Goal: Task Accomplishment & Management: Complete application form

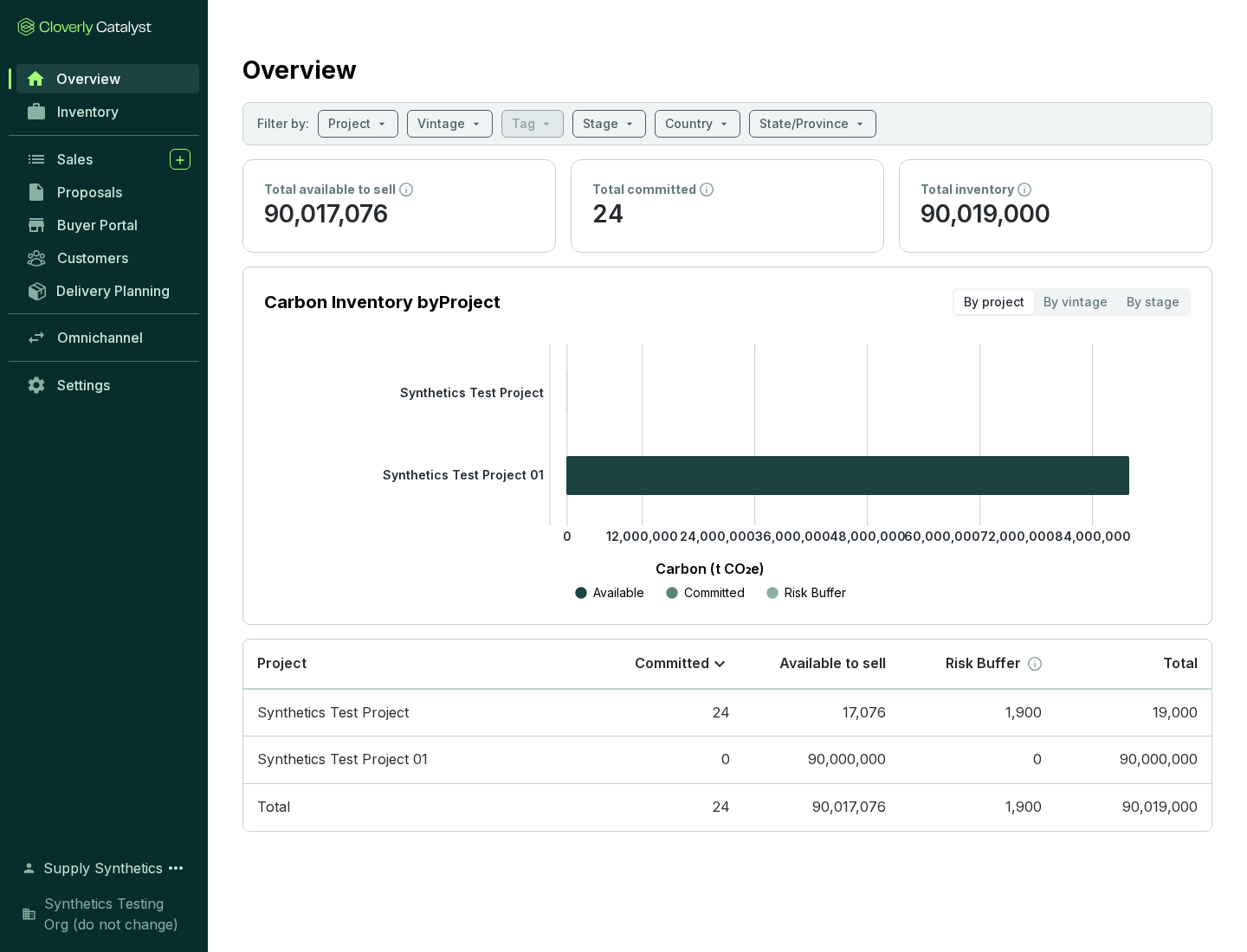
click at [108, 192] on span "Proposals" at bounding box center [90, 192] width 65 height 17
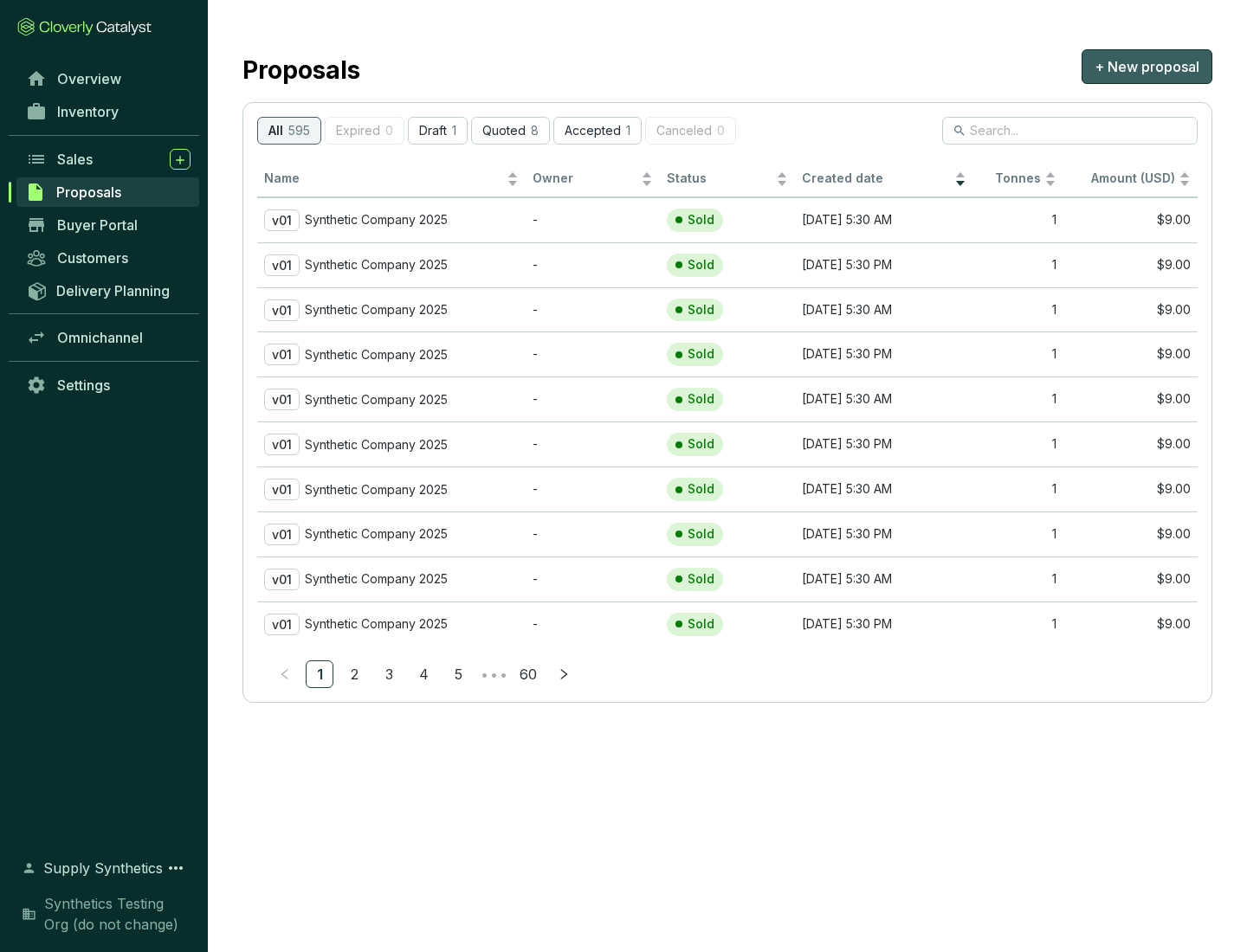
click at [1147, 66] on span "+ New proposal" at bounding box center [1147, 66] width 105 height 21
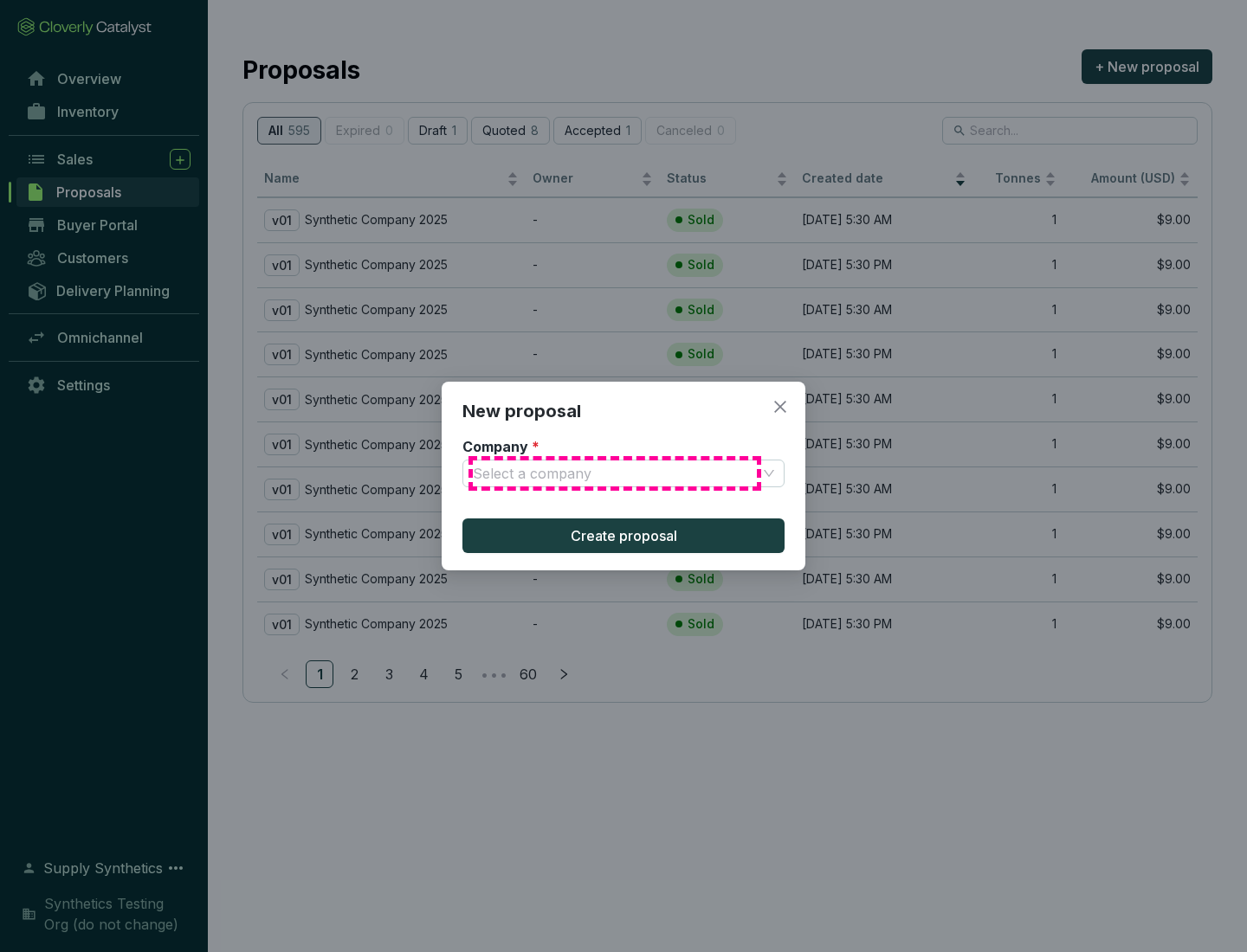
click at [615, 473] on input "Company *" at bounding box center [614, 473] width 284 height 26
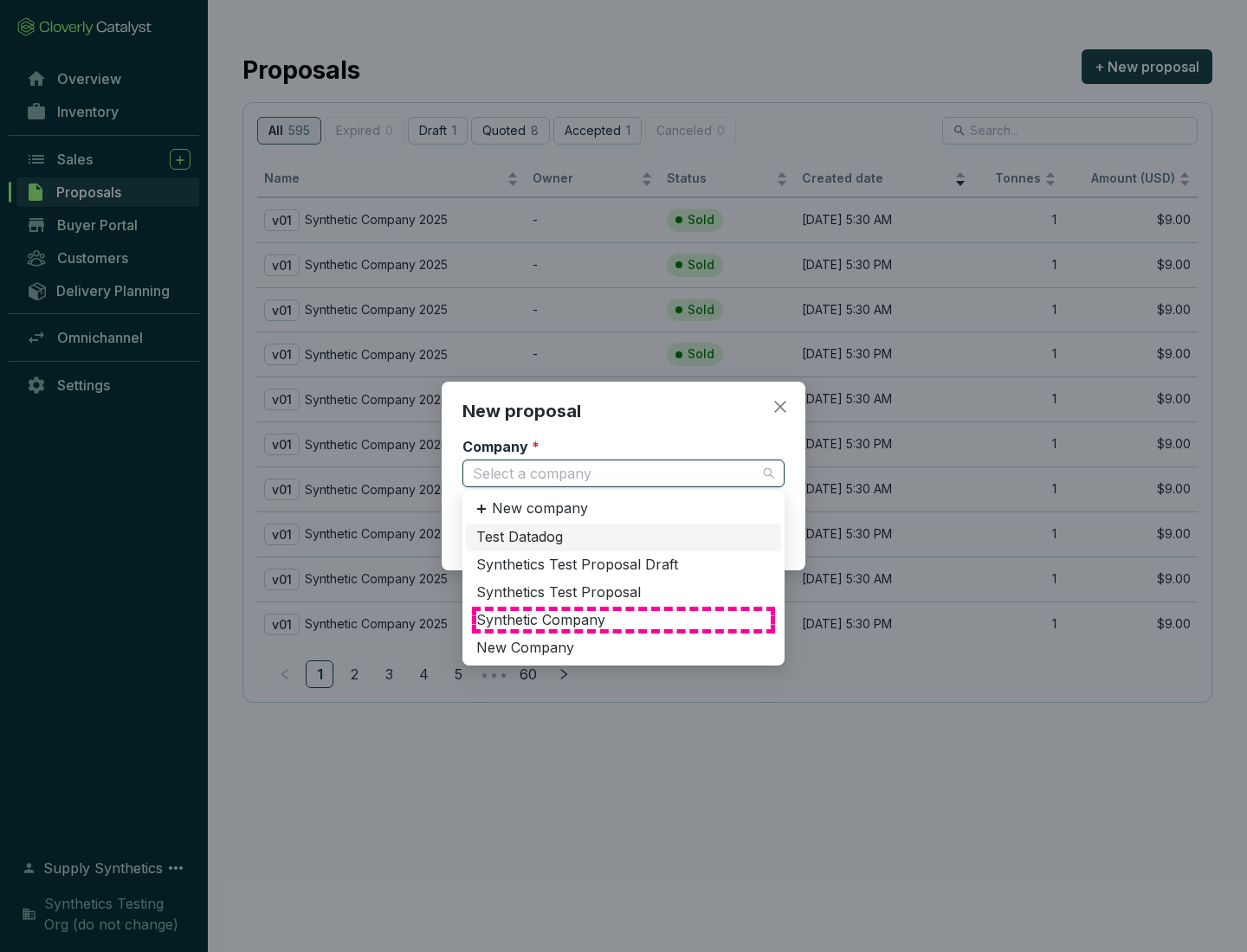
click at [623, 619] on div "Synthetic Company" at bounding box center [623, 620] width 294 height 19
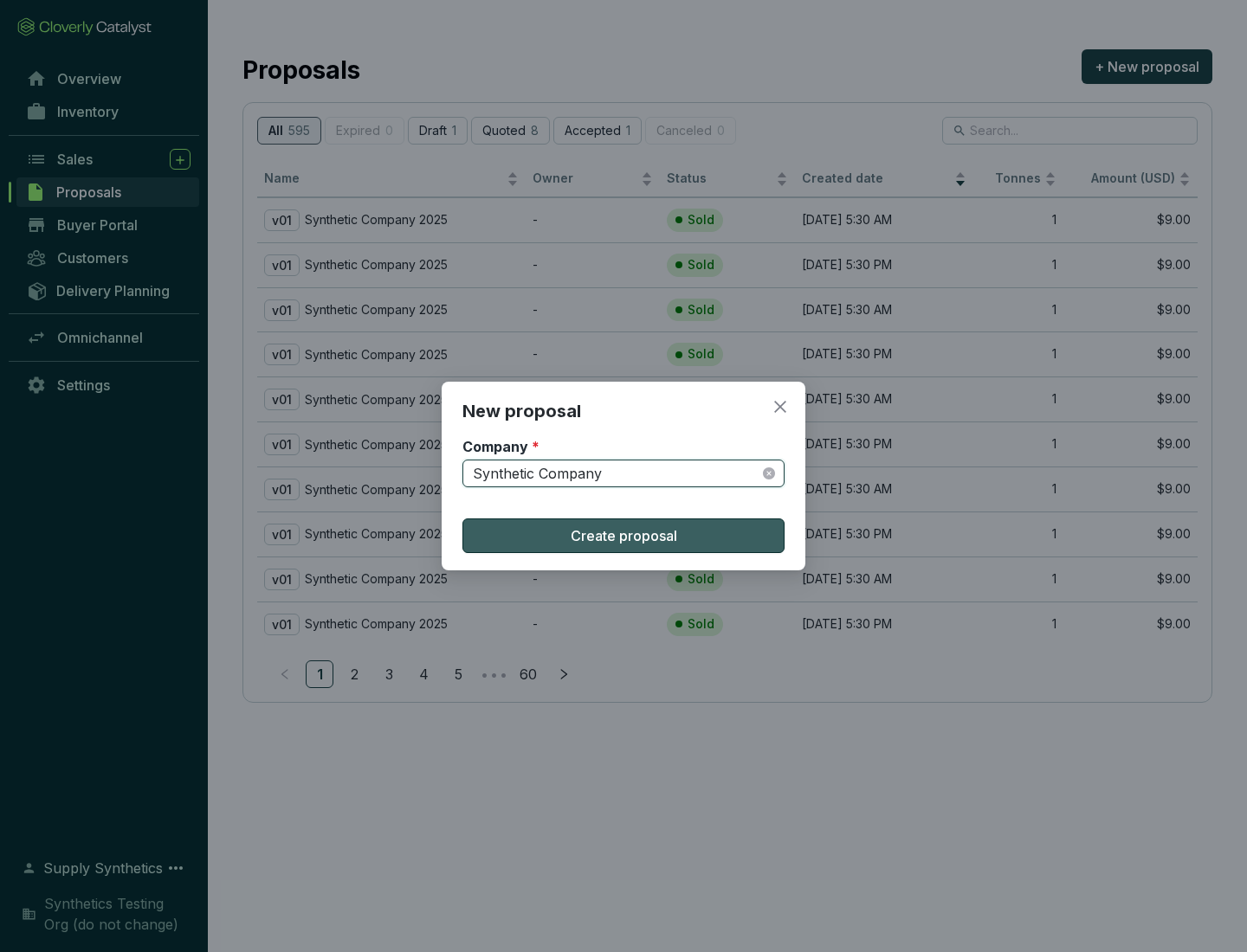
click at [623, 536] on span "Create proposal" at bounding box center [623, 535] width 107 height 21
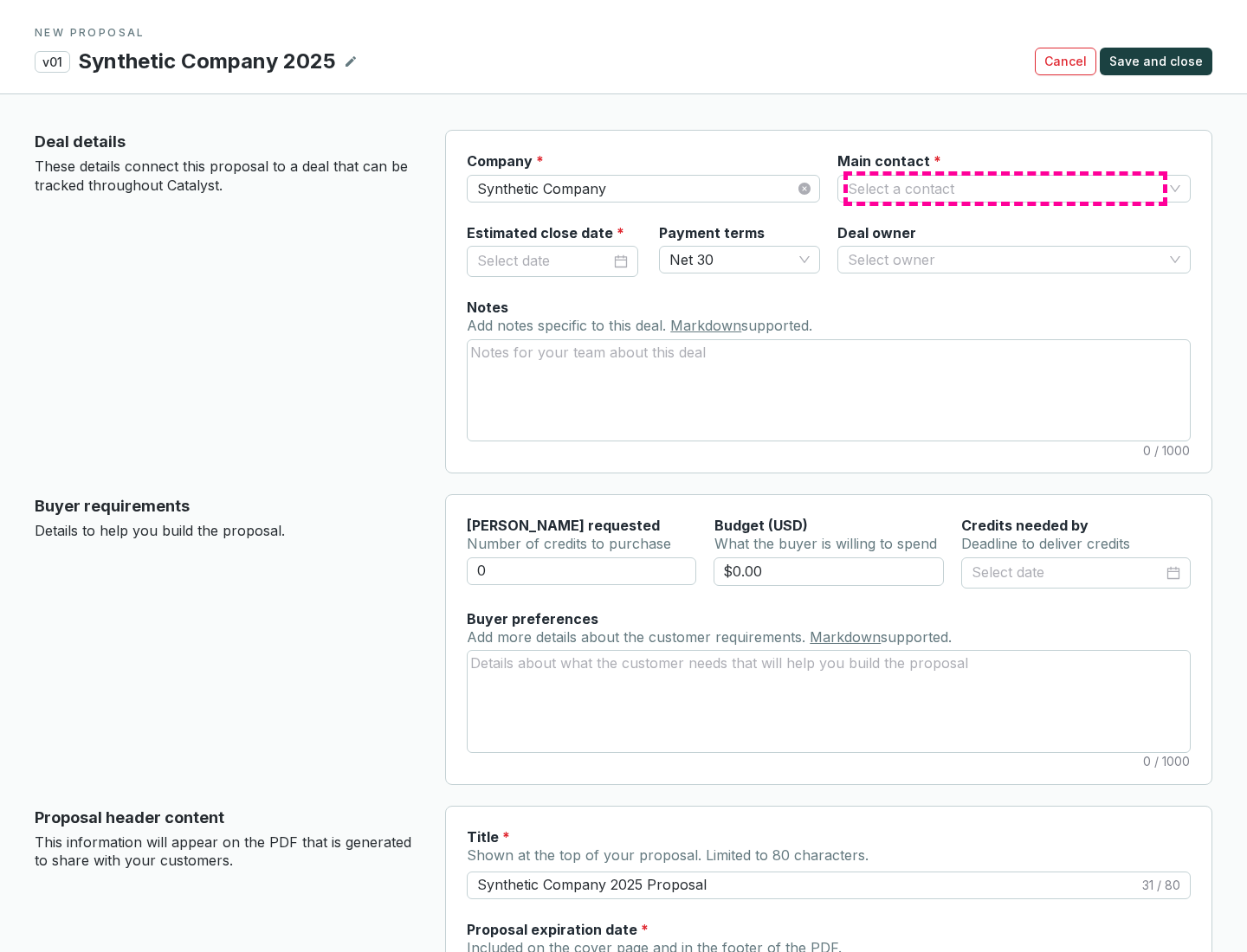
click at [1005, 188] on input "Main contact *" at bounding box center [1005, 188] width 316 height 26
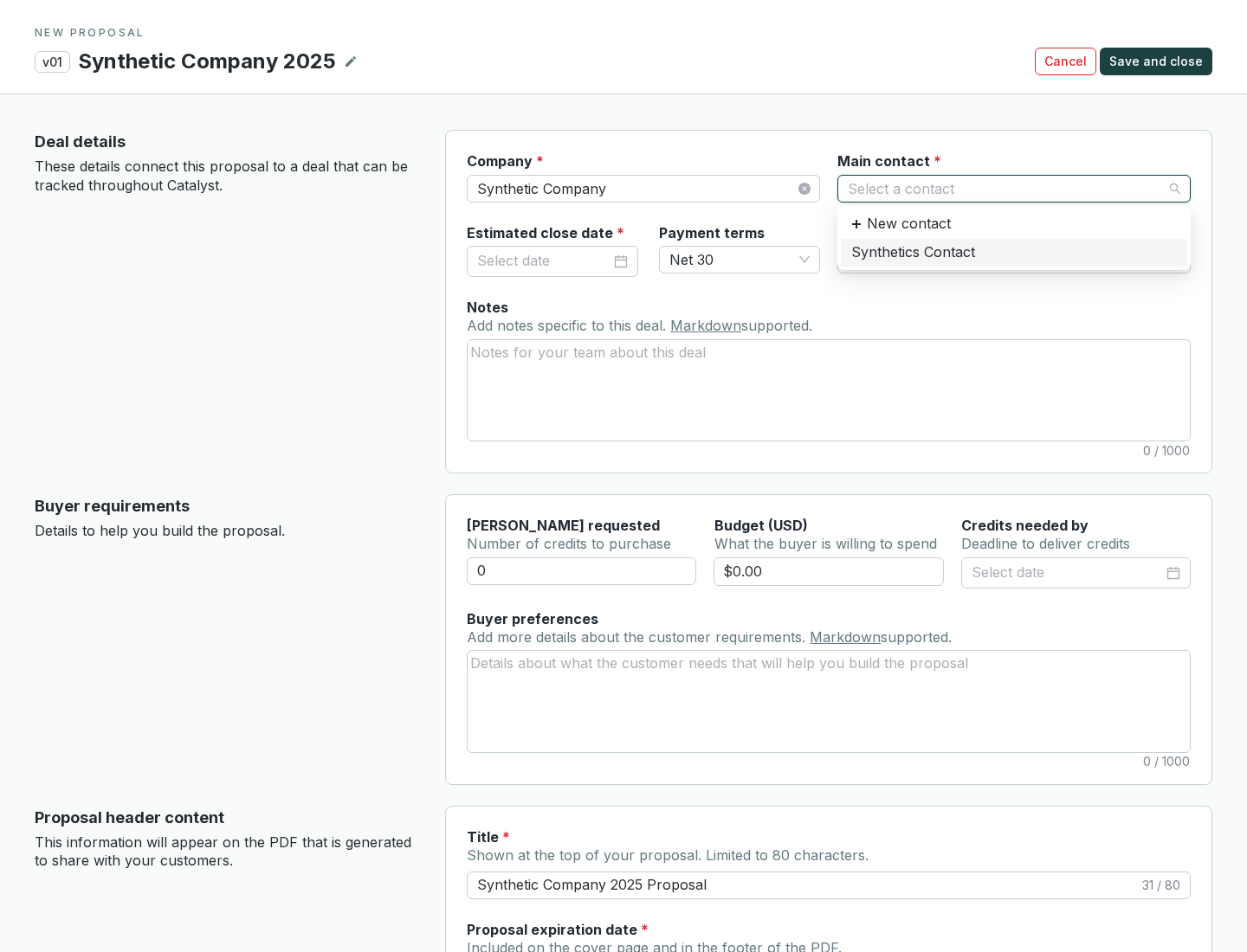
click at [1013, 252] on div "Synthetics Contact" at bounding box center [1013, 252] width 325 height 19
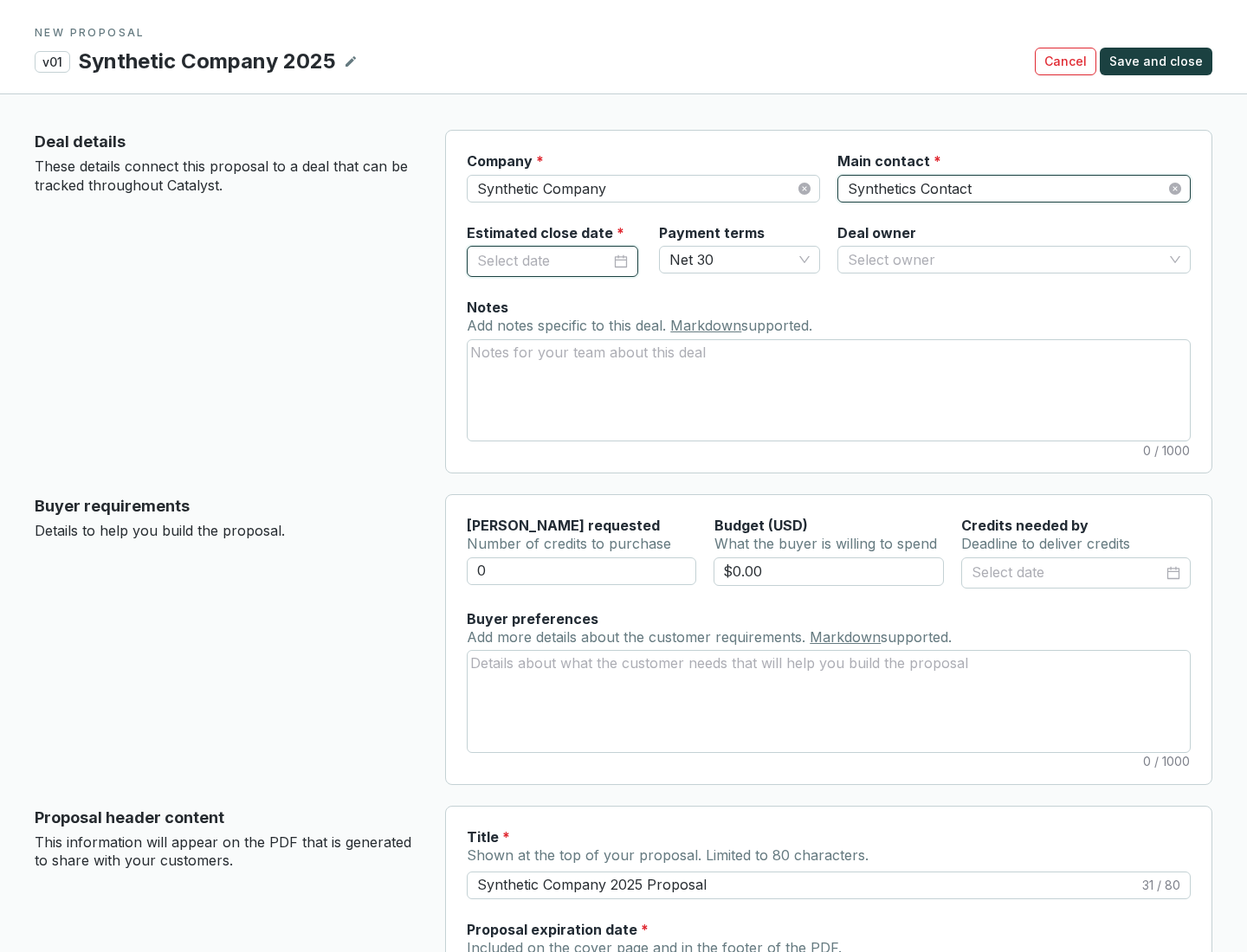
click at [544, 262] on input "Estimated close date *" at bounding box center [543, 261] width 134 height 22
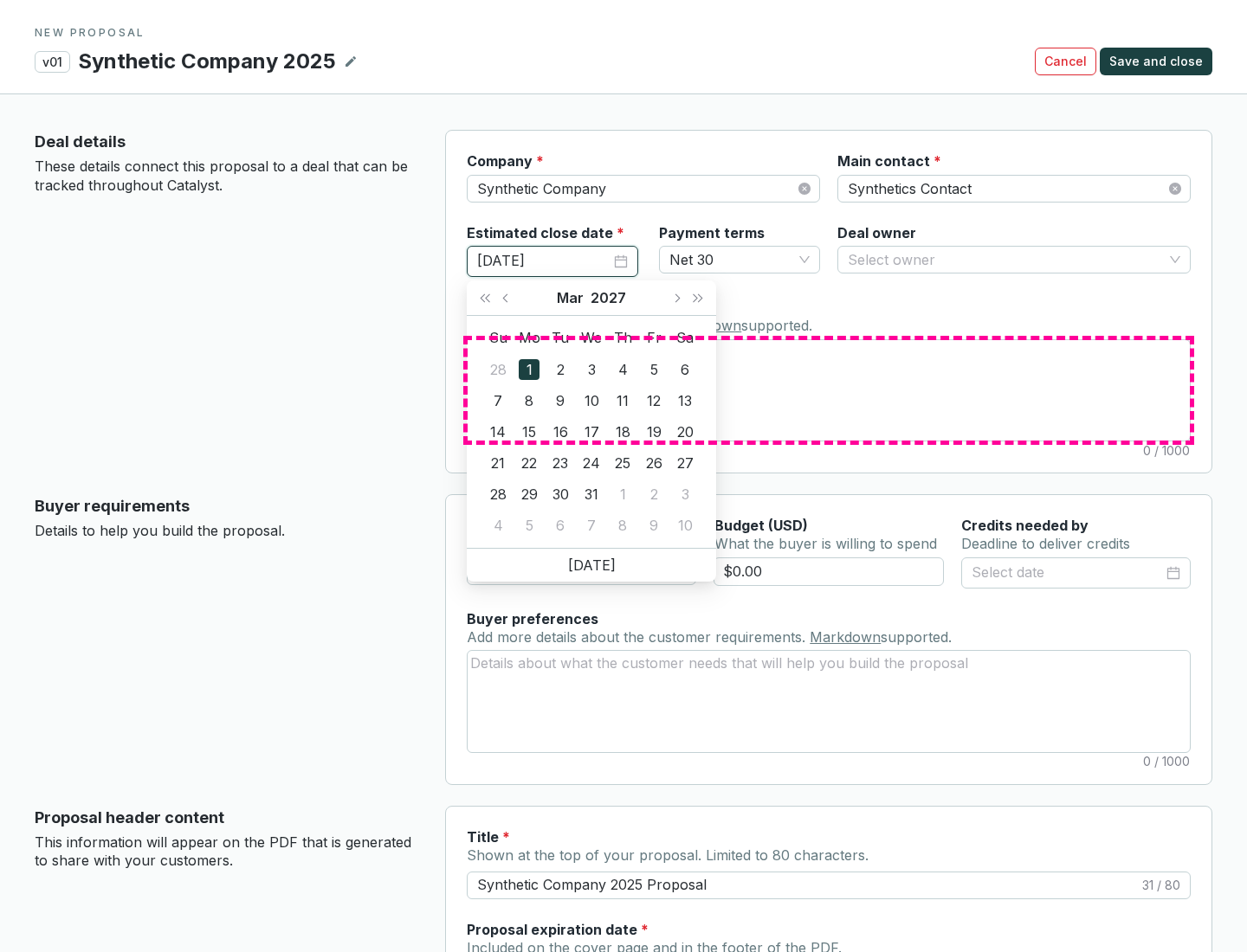
type input "[DATE]"
click at [828, 390] on textarea "Notes Add notes specific to this deal. Markdown supported." at bounding box center [828, 391] width 722 height 100
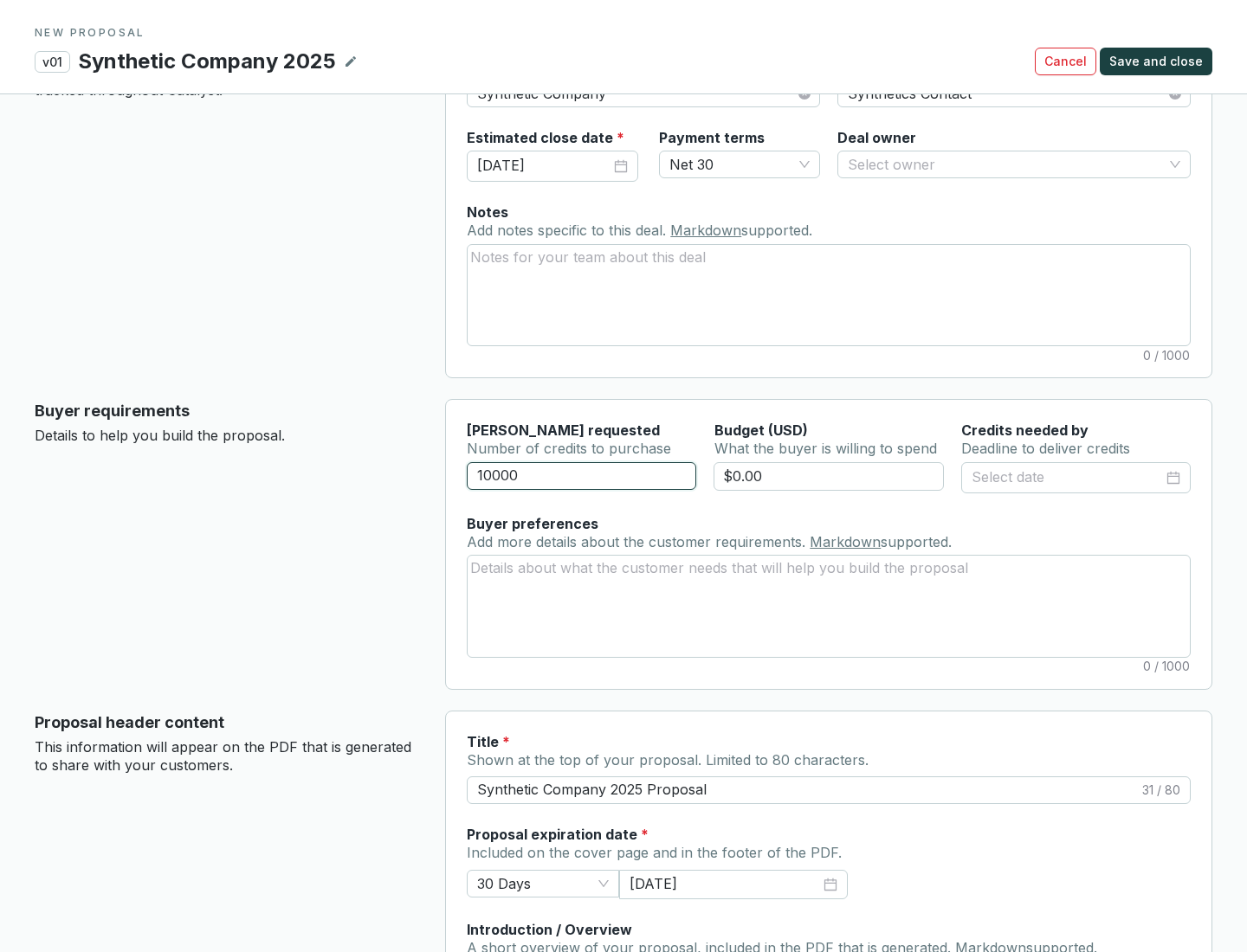
scroll to position [96, 0]
type input "10000"
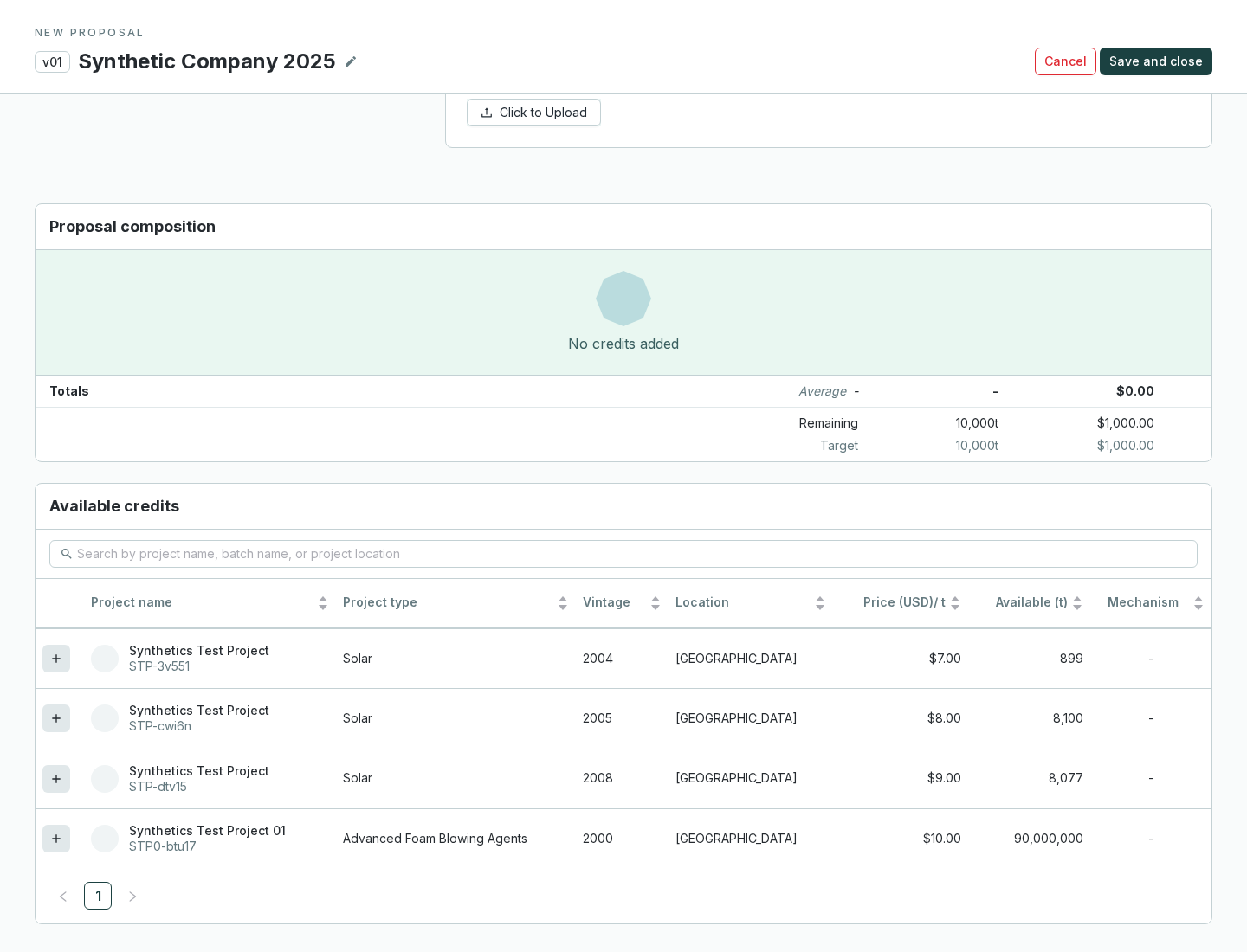
click at [56, 778] on icon at bounding box center [56, 778] width 8 height 8
type input "$1,000.00"
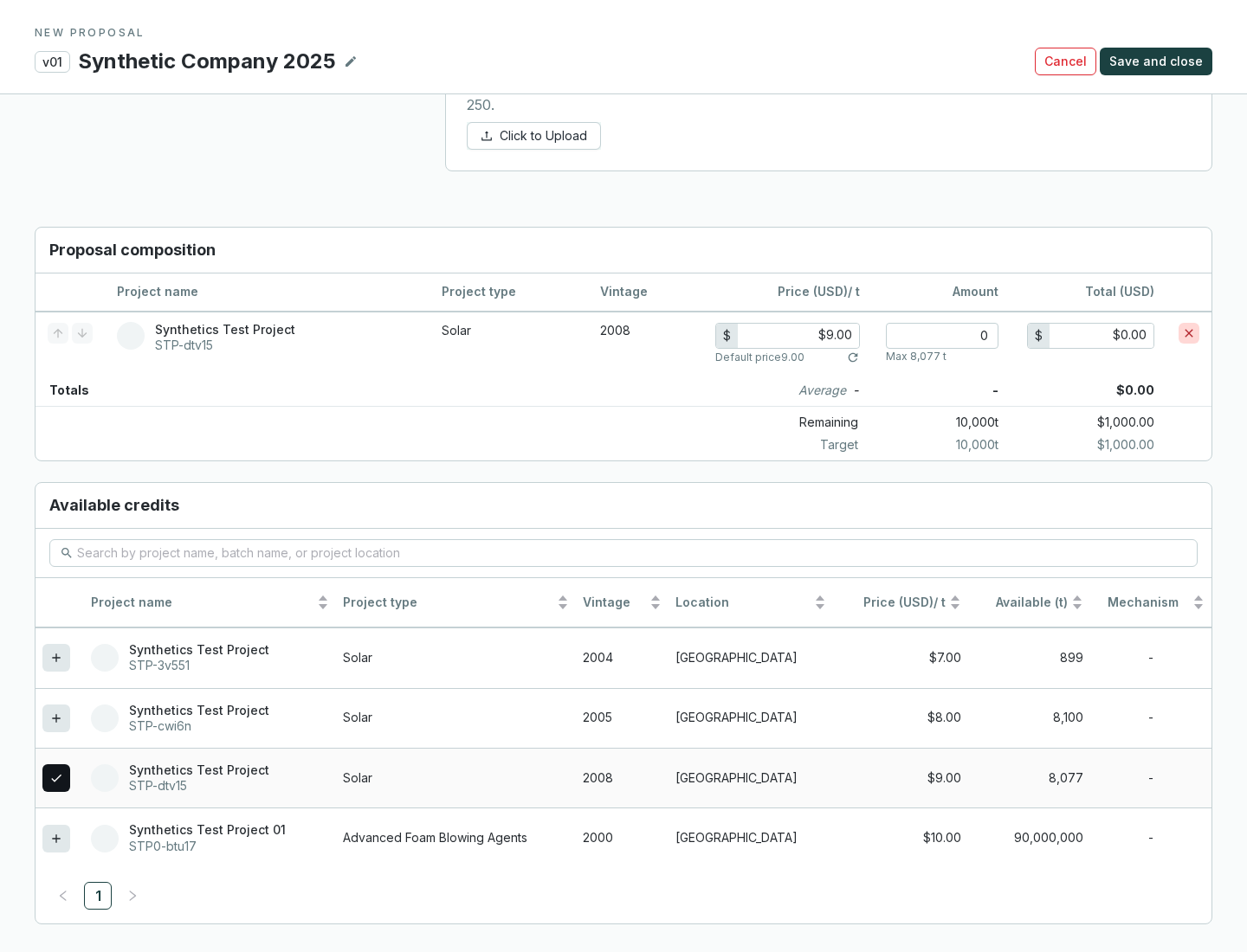
scroll to position [984, 0]
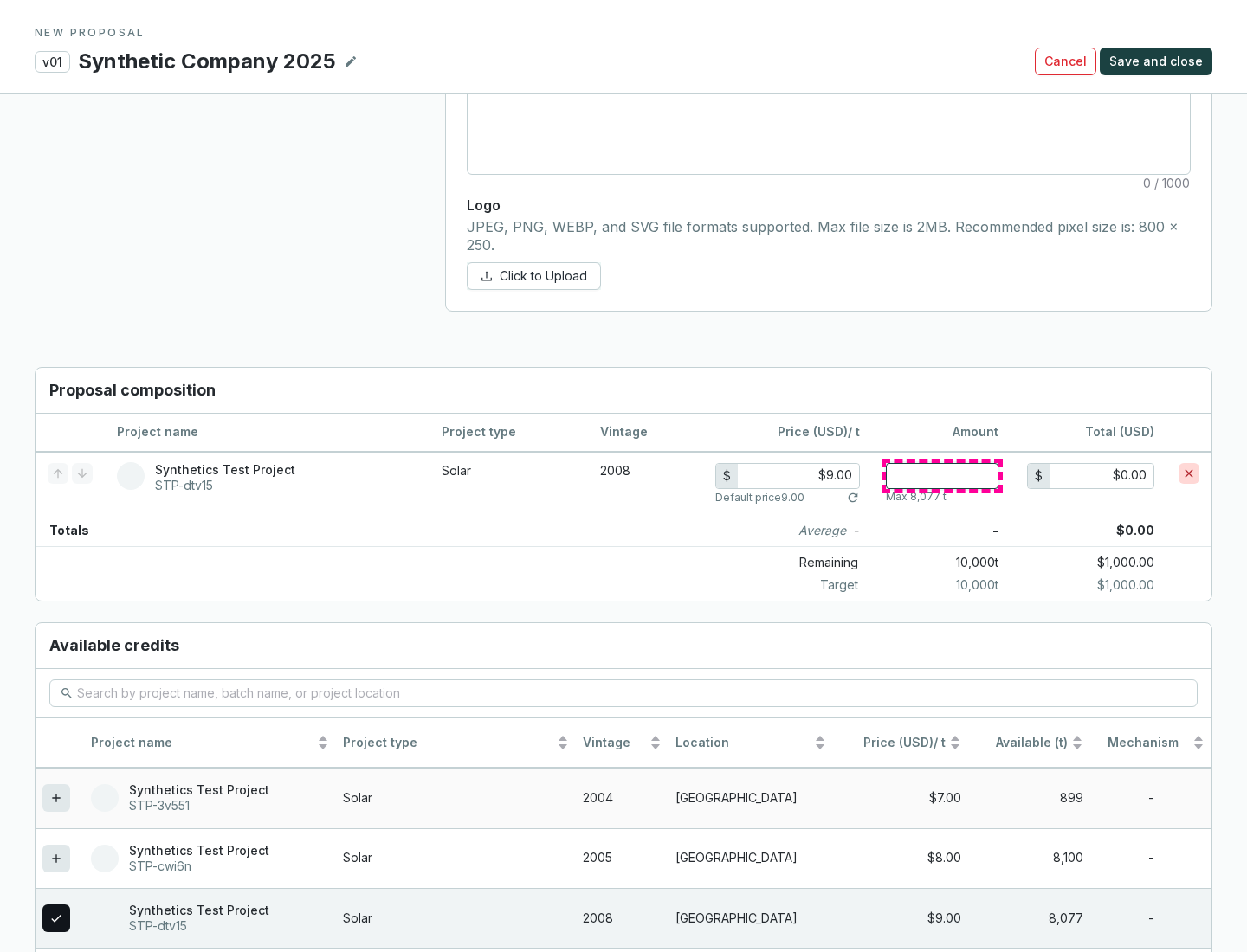
type input "1"
type input "$9.00"
type input "1"
click at [1158, 62] on span "Save and close" at bounding box center [1156, 61] width 93 height 17
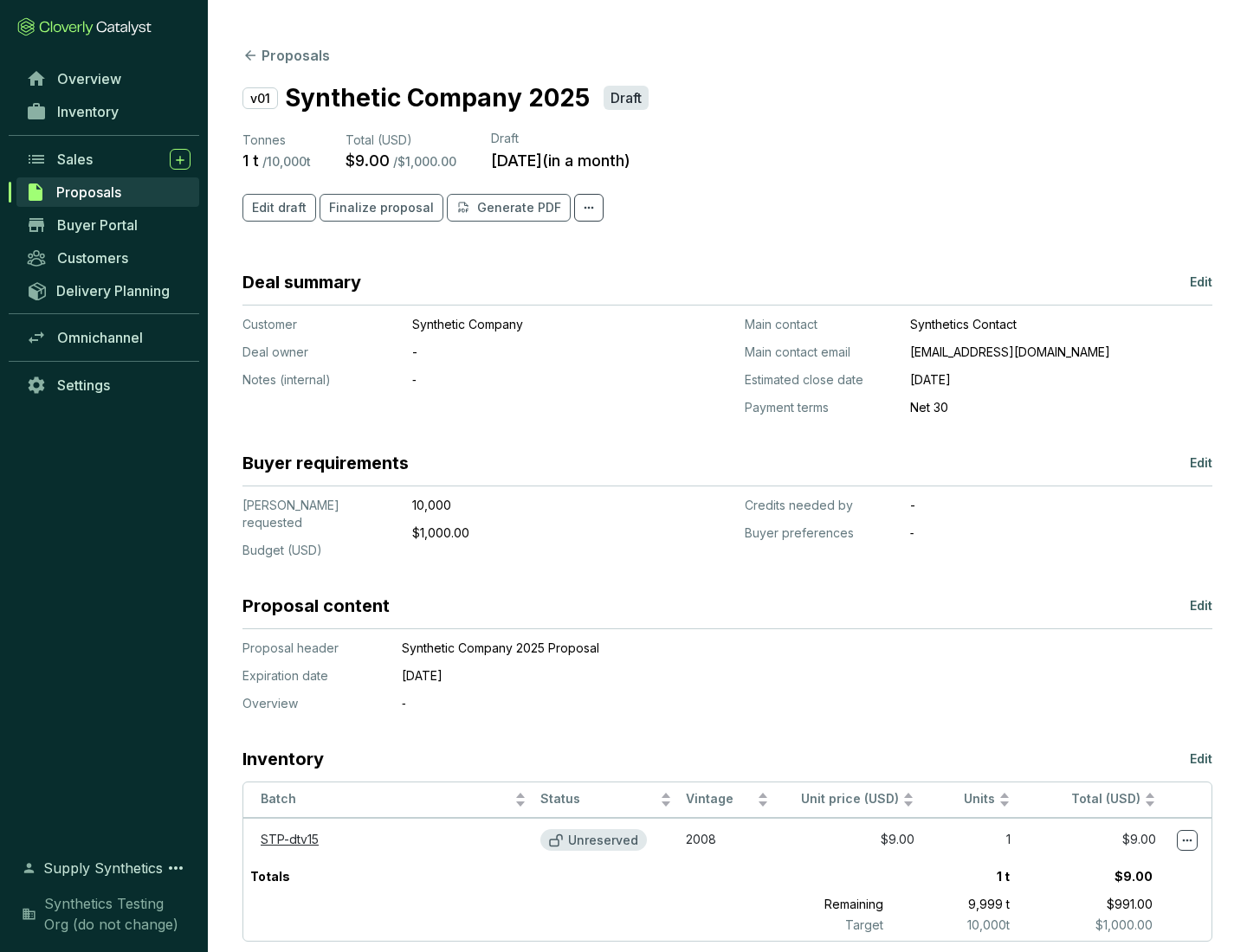
click at [376, 208] on span "Finalize proposal" at bounding box center [381, 207] width 105 height 17
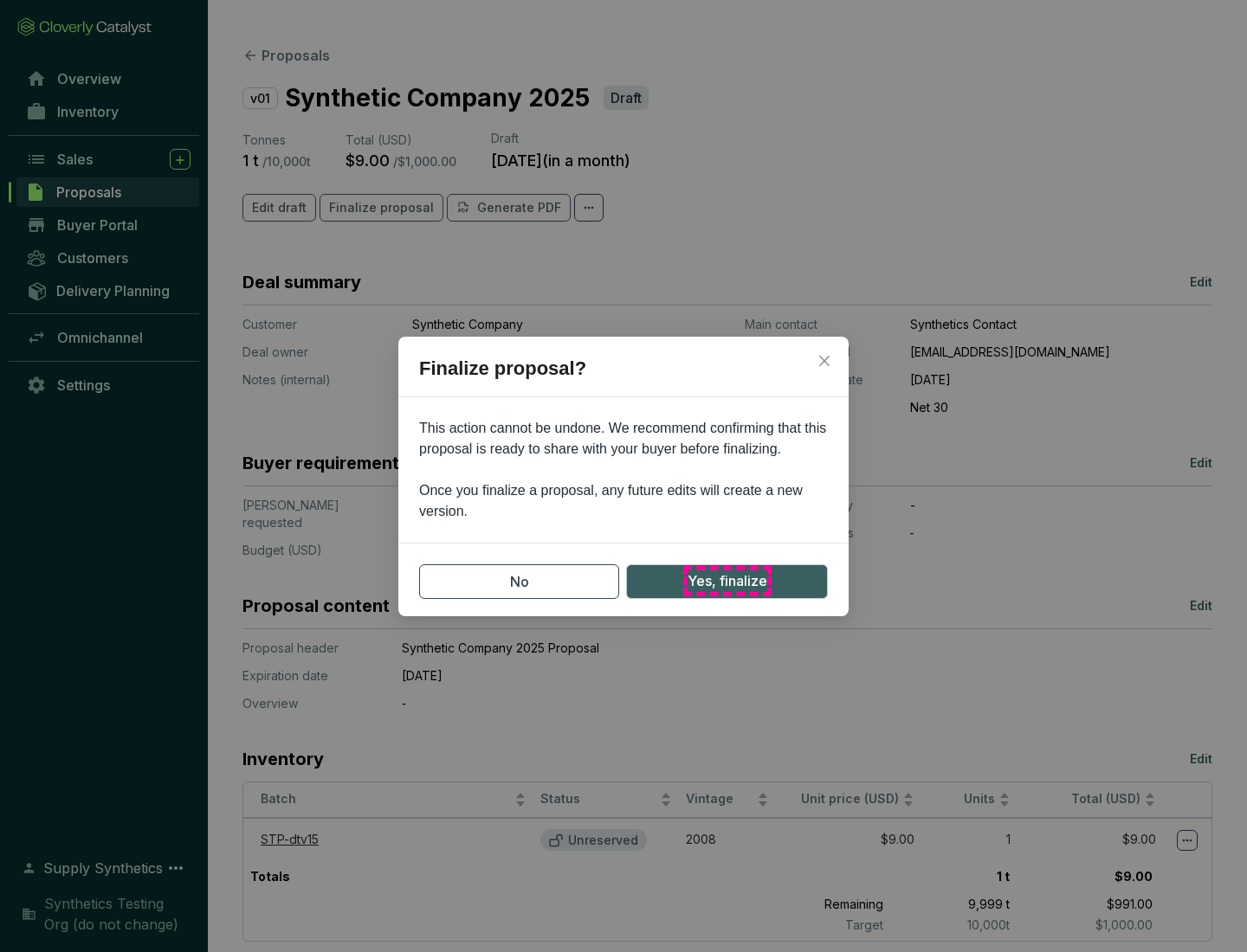
click at [726, 581] on span "Yes, finalize" at bounding box center [727, 581] width 80 height 22
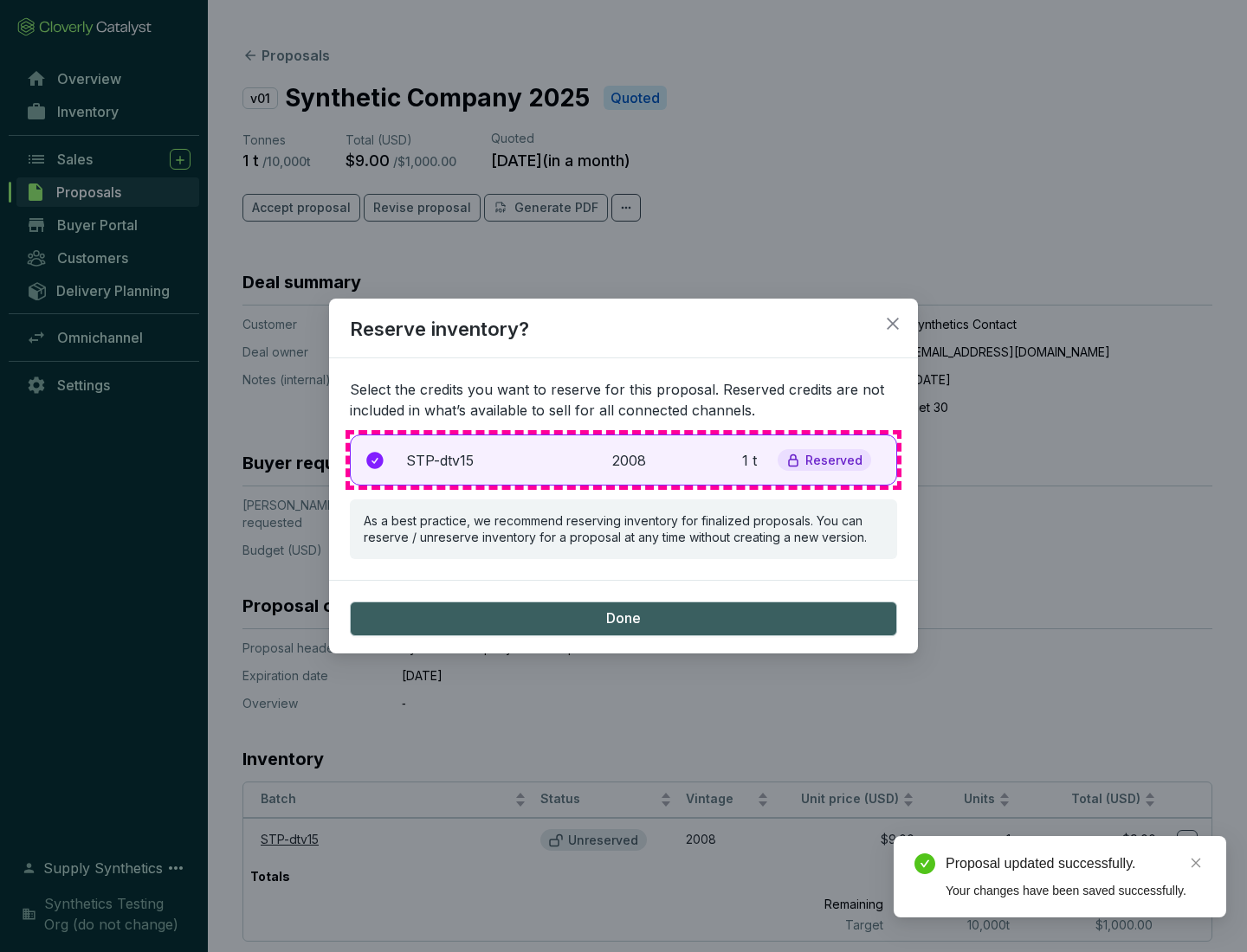
click at [623, 460] on p "2008" at bounding box center [631, 460] width 38 height 21
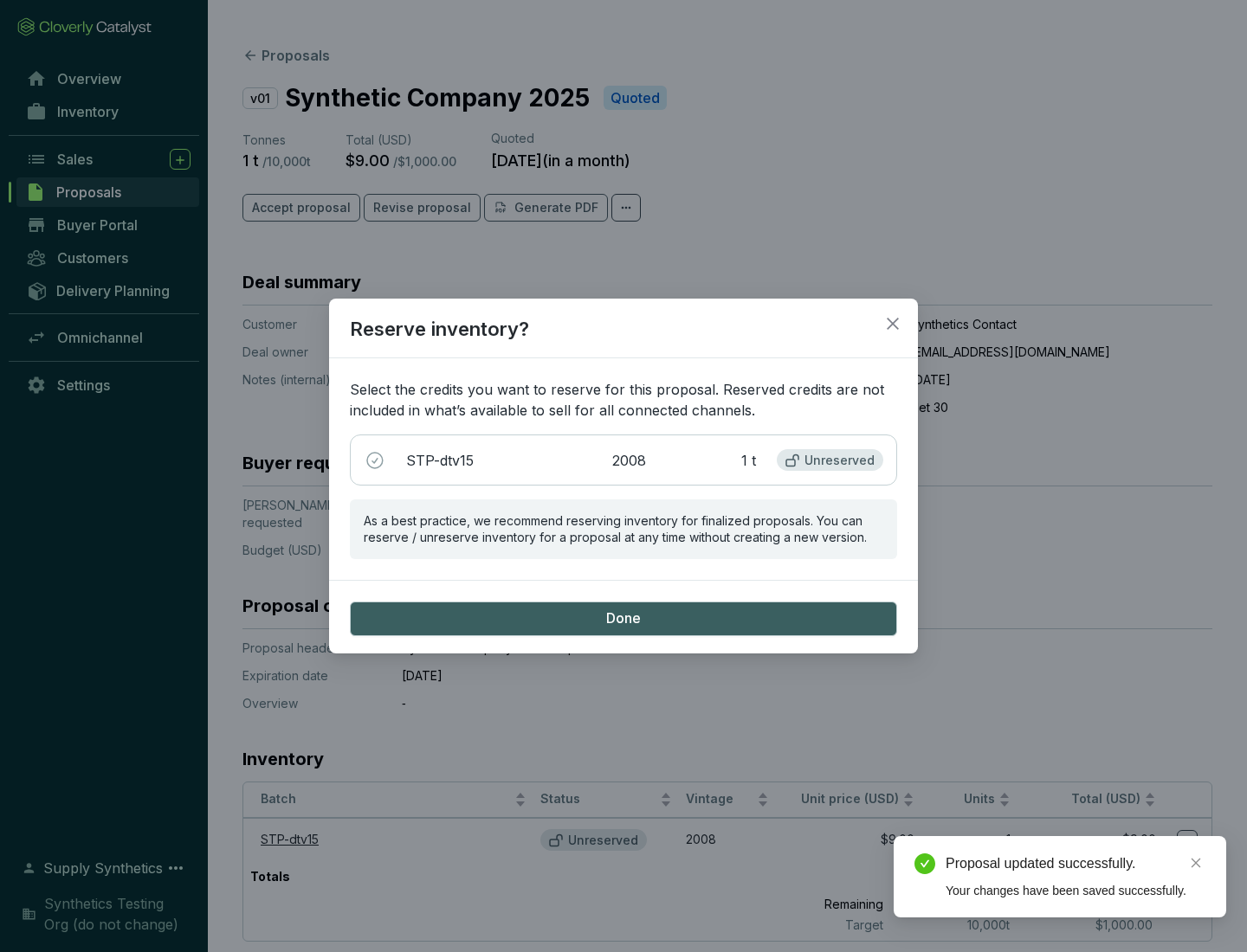
click at [623, 619] on span "Done" at bounding box center [623, 619] width 35 height 19
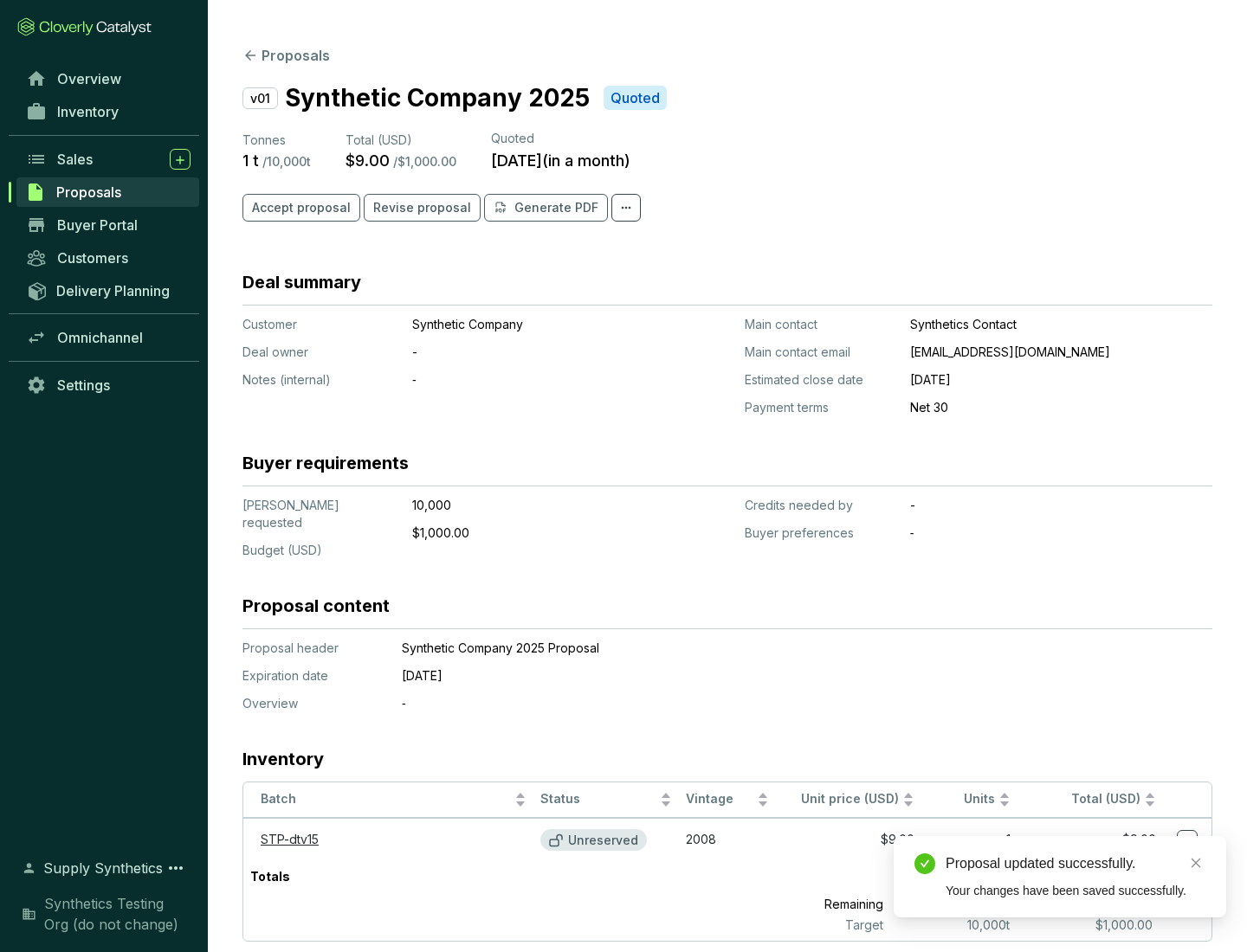
click at [1075, 864] on div "Proposal updated successfully." at bounding box center [1076, 863] width 260 height 21
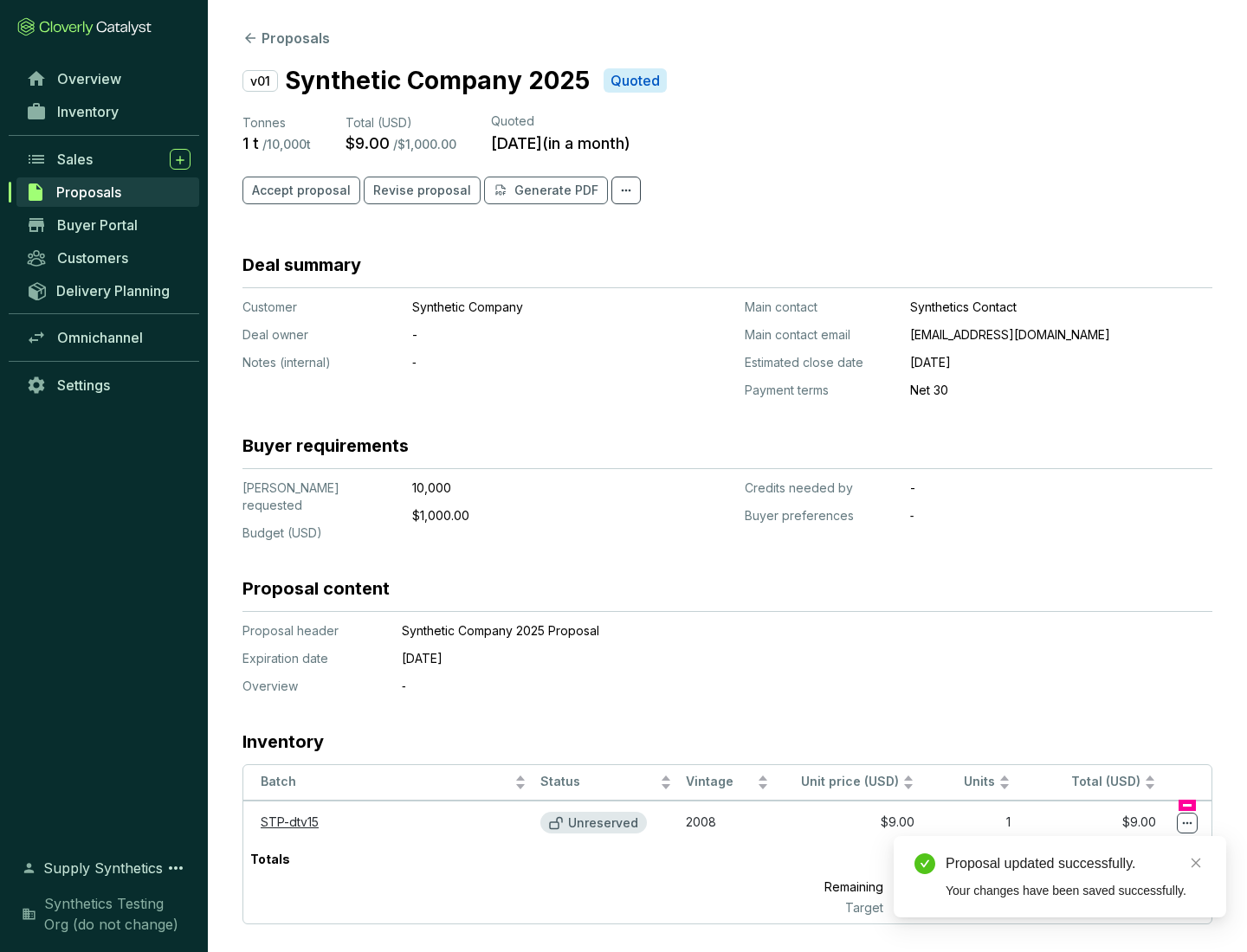
click at [1187, 822] on icon at bounding box center [1187, 823] width 10 height 3
click at [1134, 845] on div "Proposal updated successfully. Your changes have been saved successfully." at bounding box center [1060, 877] width 333 height 82
click at [1075, 864] on div "Proposal updated successfully." at bounding box center [1076, 863] width 260 height 21
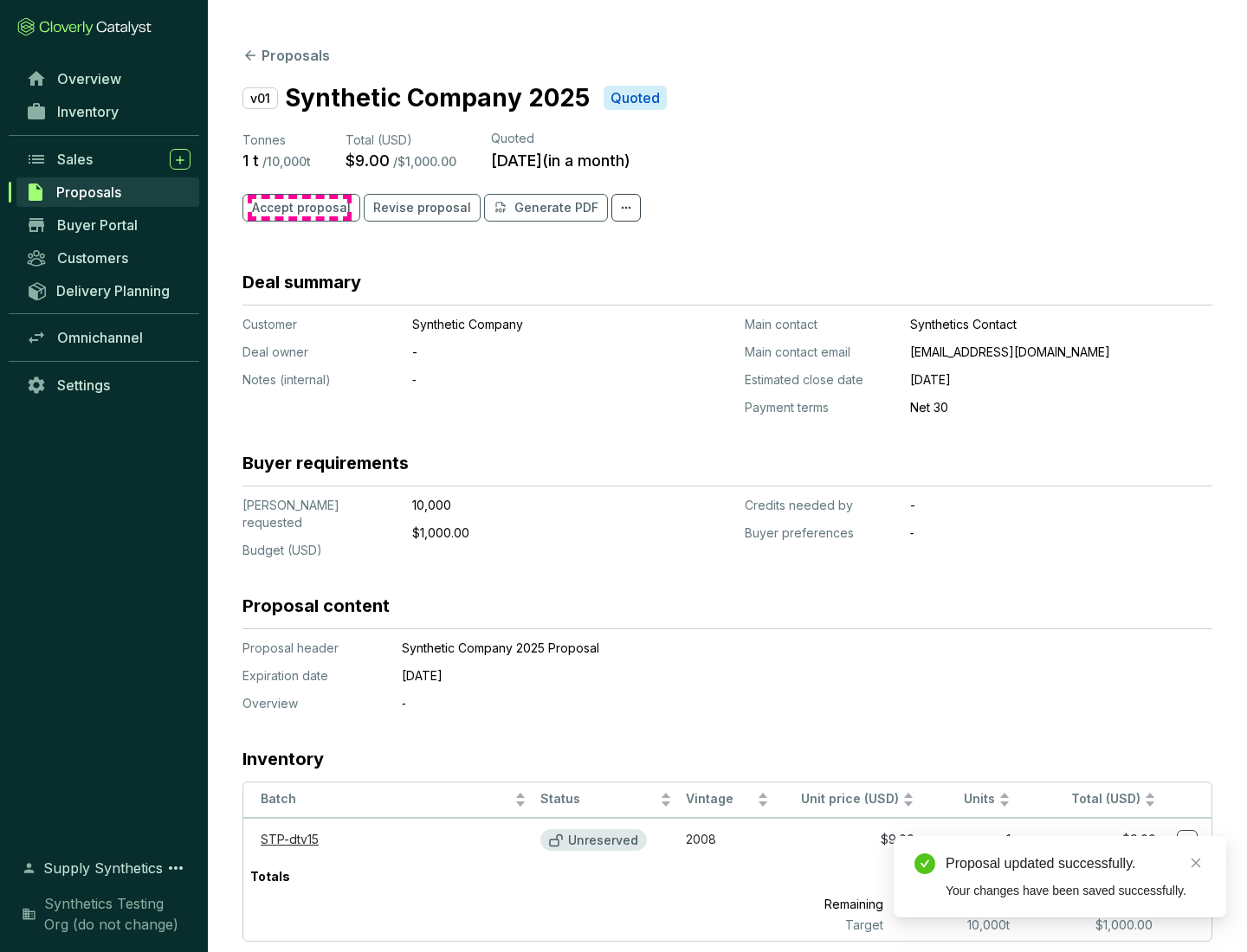
click at [299, 208] on span "Accept proposal" at bounding box center [301, 207] width 99 height 17
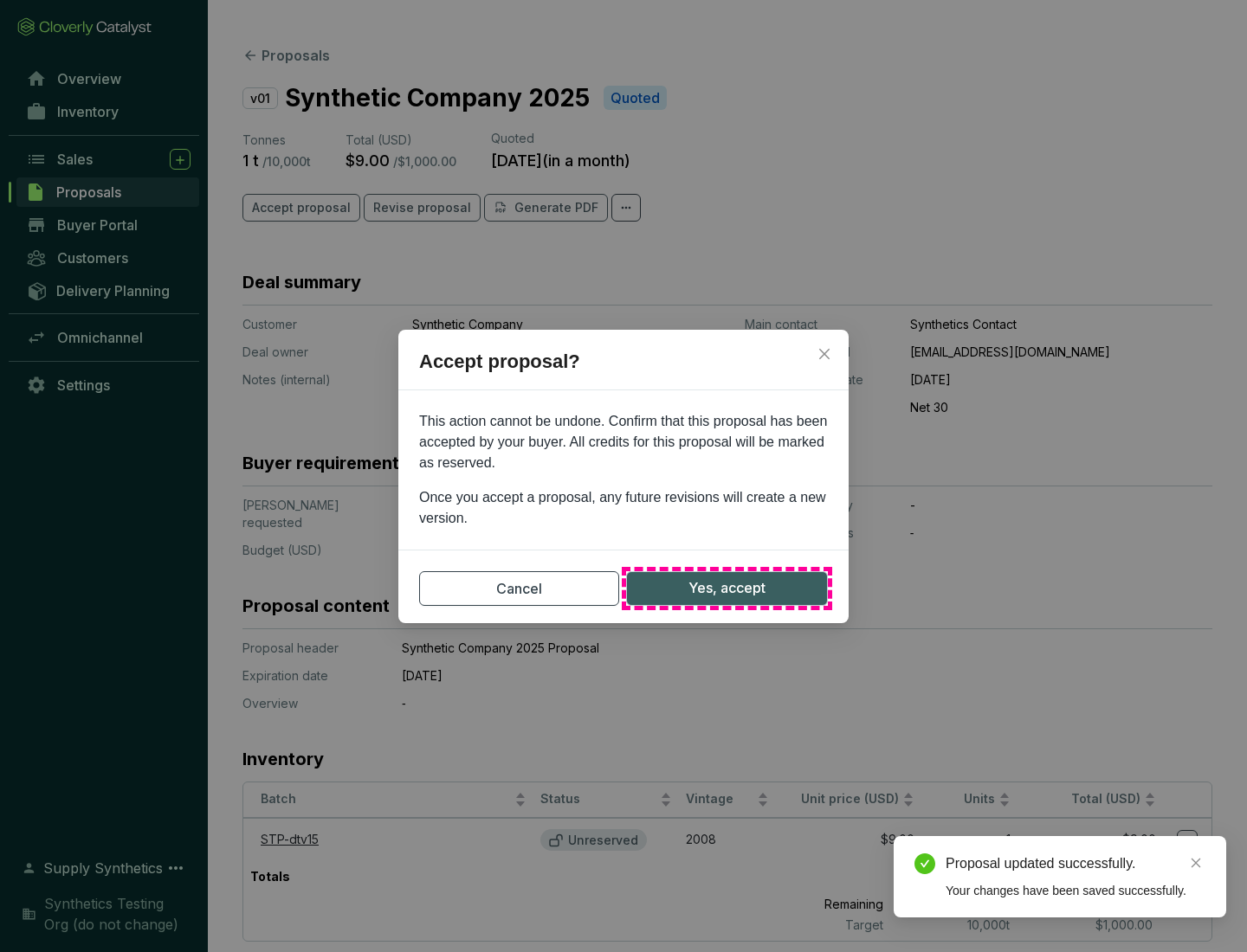
click at [726, 588] on span "Yes, accept" at bounding box center [727, 588] width 77 height 22
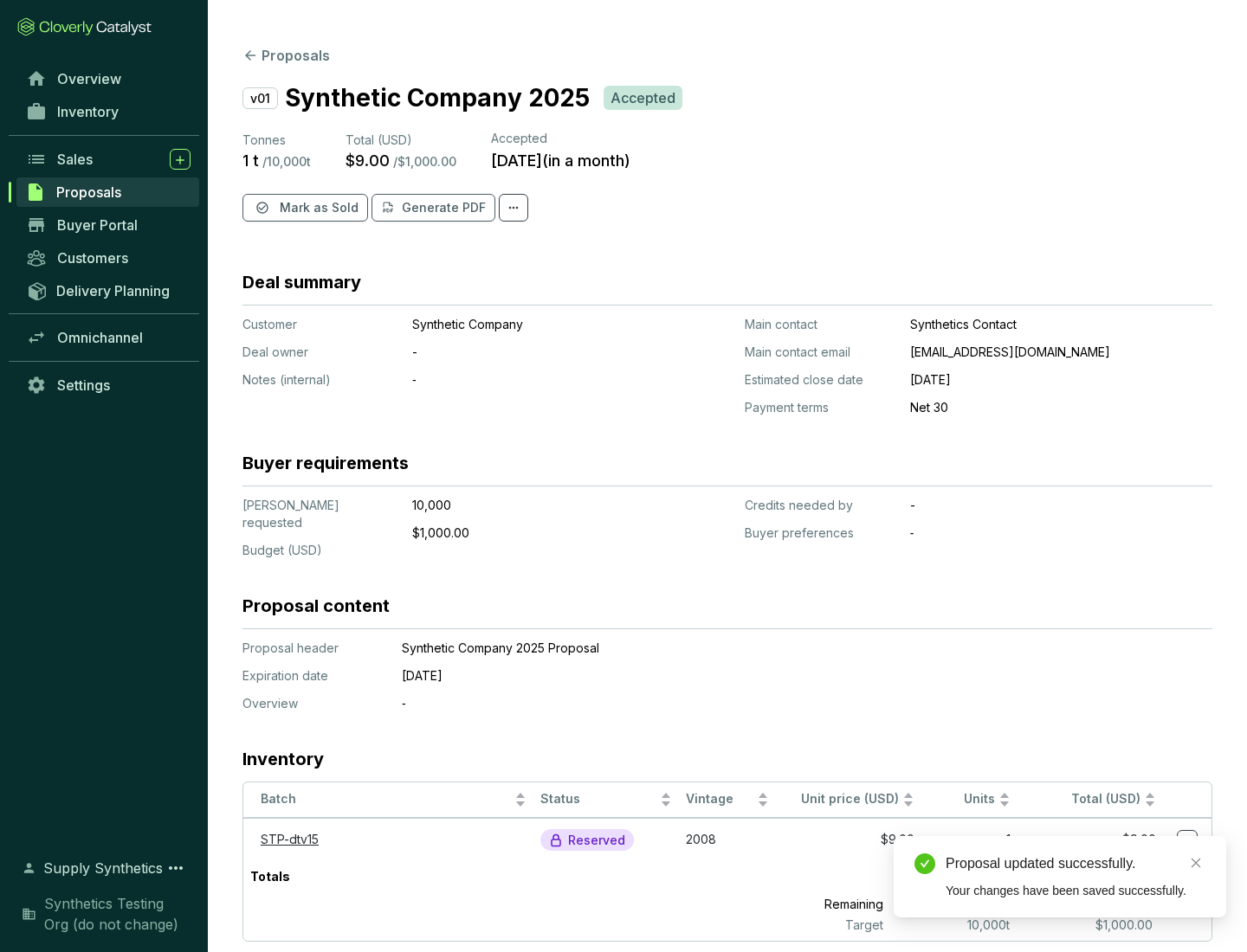
click at [316, 208] on span "Mark as Sold" at bounding box center [319, 207] width 79 height 17
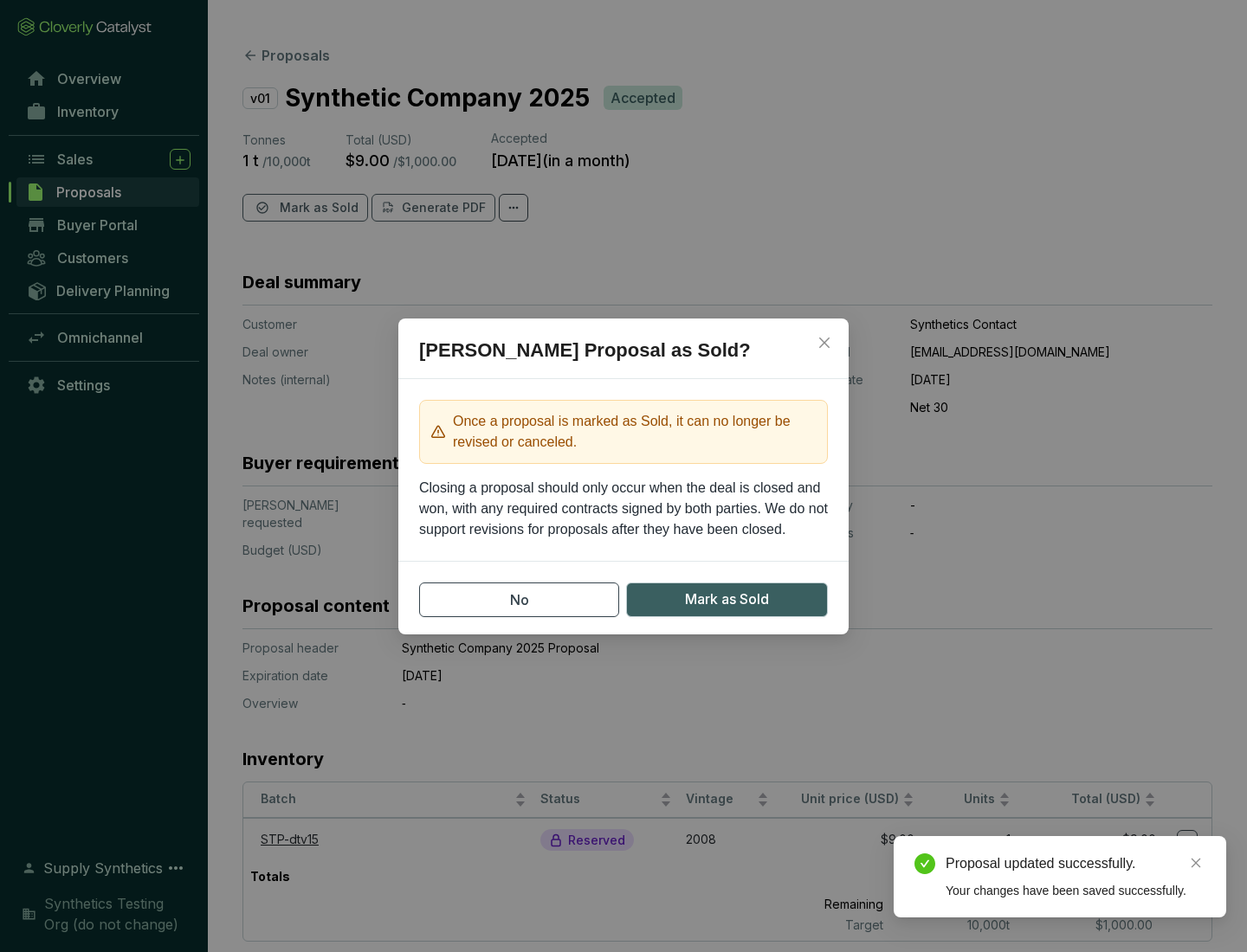
click at [726, 599] on span "Mark as Sold" at bounding box center [727, 600] width 84 height 22
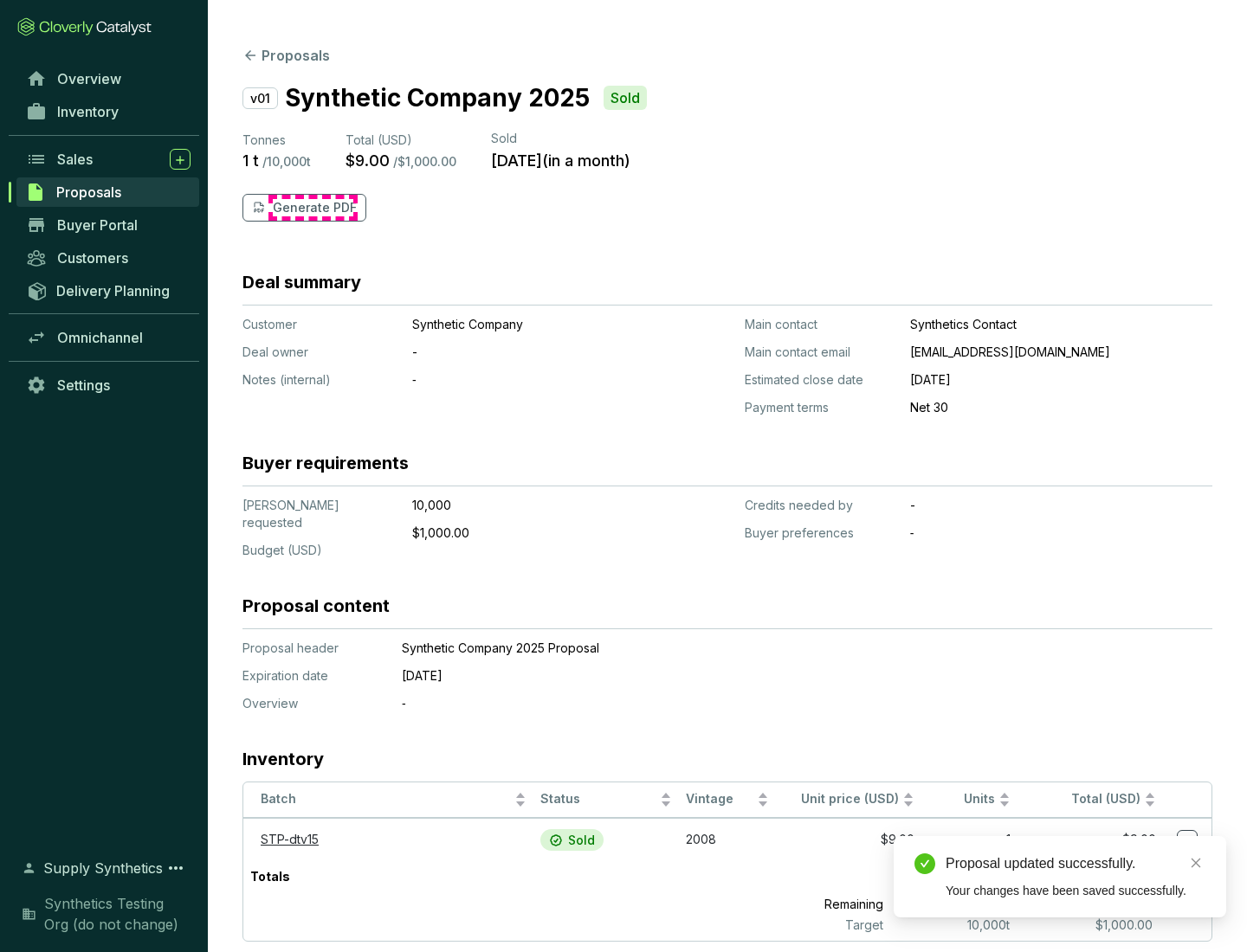
click at [313, 208] on p "Generate PDF" at bounding box center [315, 207] width 84 height 17
click at [1075, 845] on div "Download Complete" at bounding box center [1076, 844] width 260 height 21
